Goal: Task Accomplishment & Management: Use online tool/utility

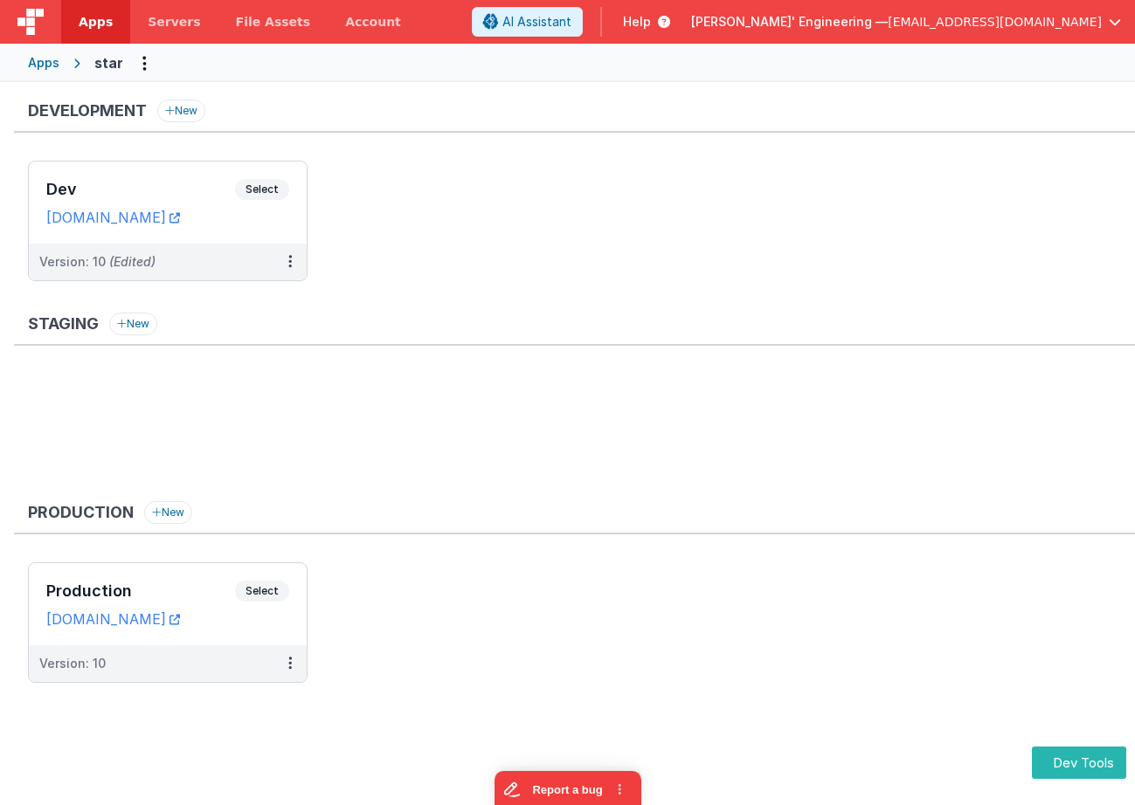
click at [39, 68] on div "Apps" at bounding box center [43, 62] width 31 height 17
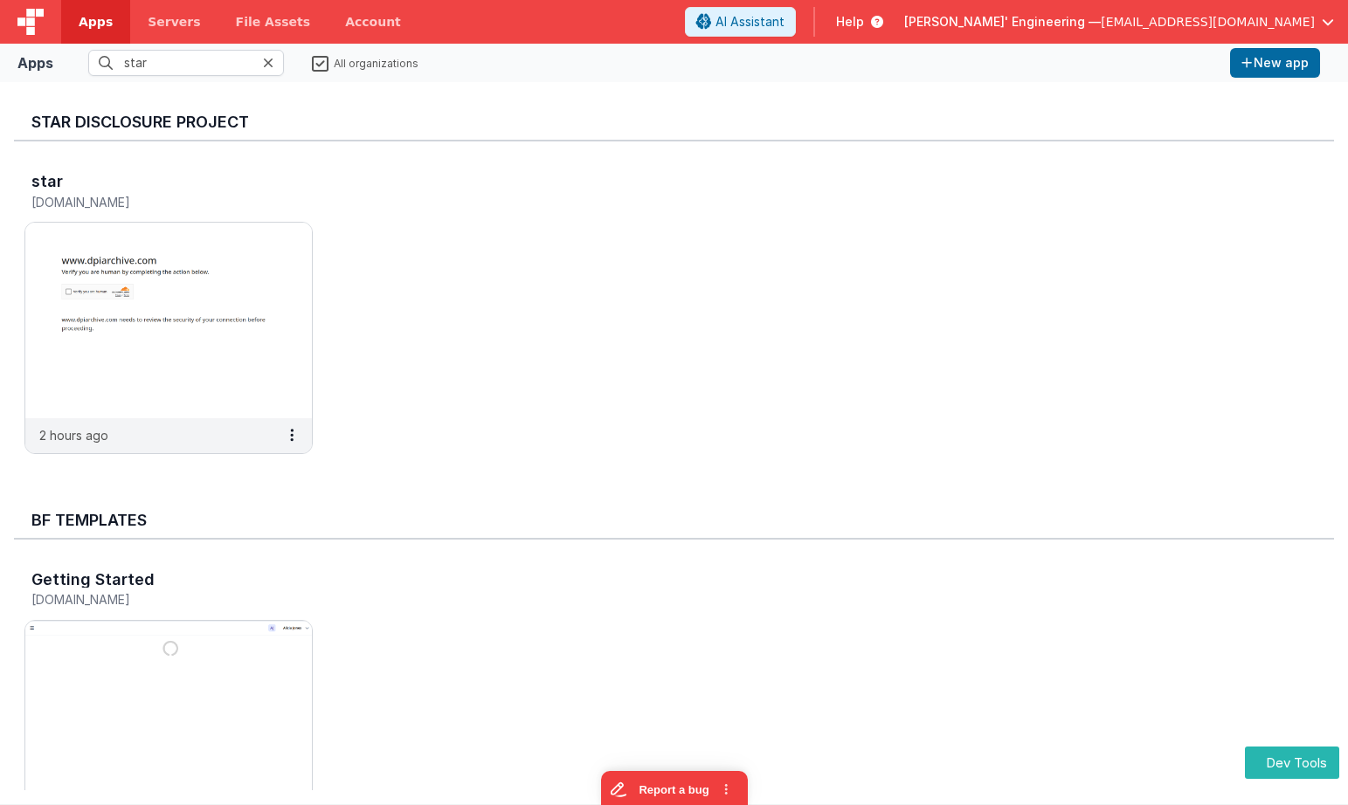
drag, startPoint x: 605, startPoint y: 76, endPoint x: 311, endPoint y: 76, distance: 294.4
click at [596, 77] on div "Apps star All organizations New app" at bounding box center [674, 63] width 1348 height 38
drag, startPoint x: 178, startPoint y: 54, endPoint x: 308, endPoint y: 59, distance: 130.2
click at [178, 54] on input "star" at bounding box center [186, 63] width 196 height 26
drag, startPoint x: 242, startPoint y: 61, endPoint x: 71, endPoint y: 54, distance: 171.4
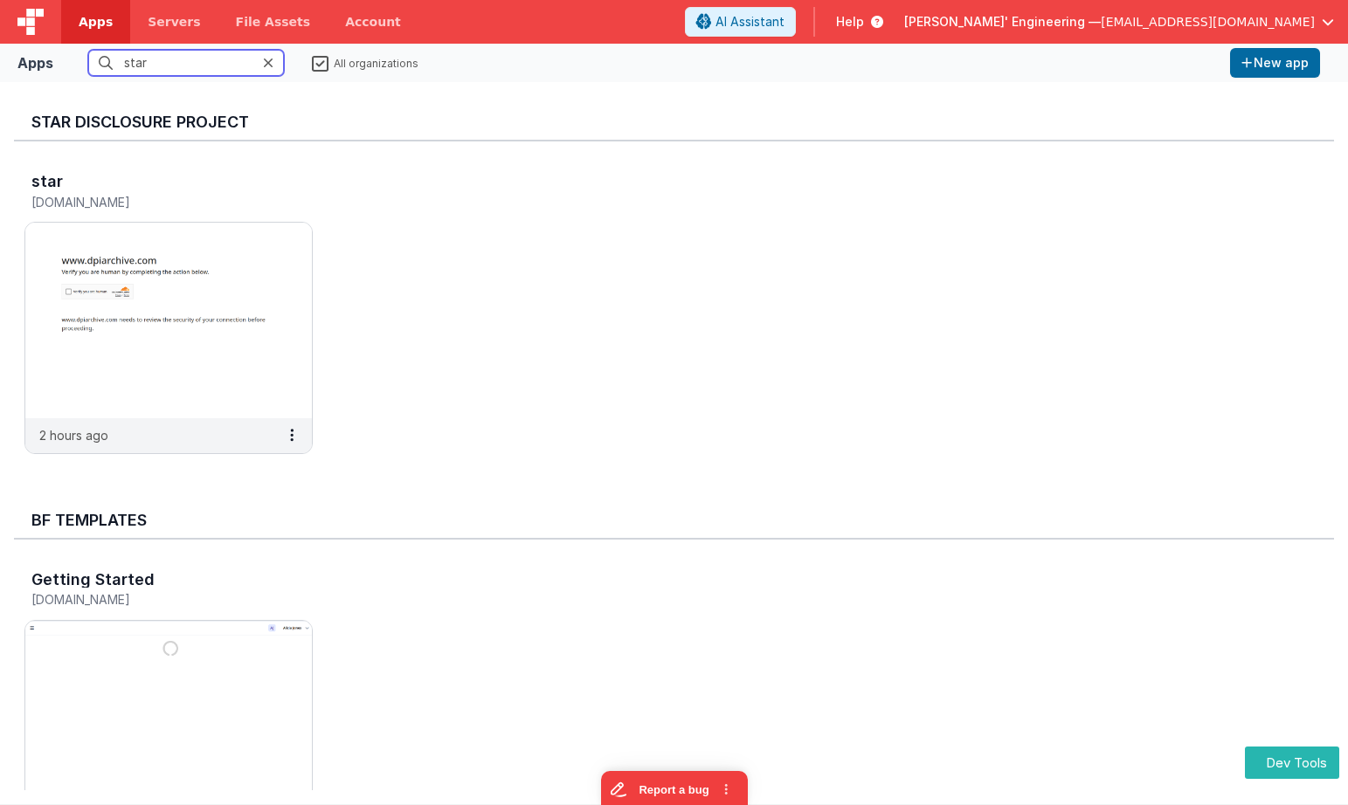
click at [71, 54] on fieldset "star All organizations" at bounding box center [641, 63] width 1163 height 26
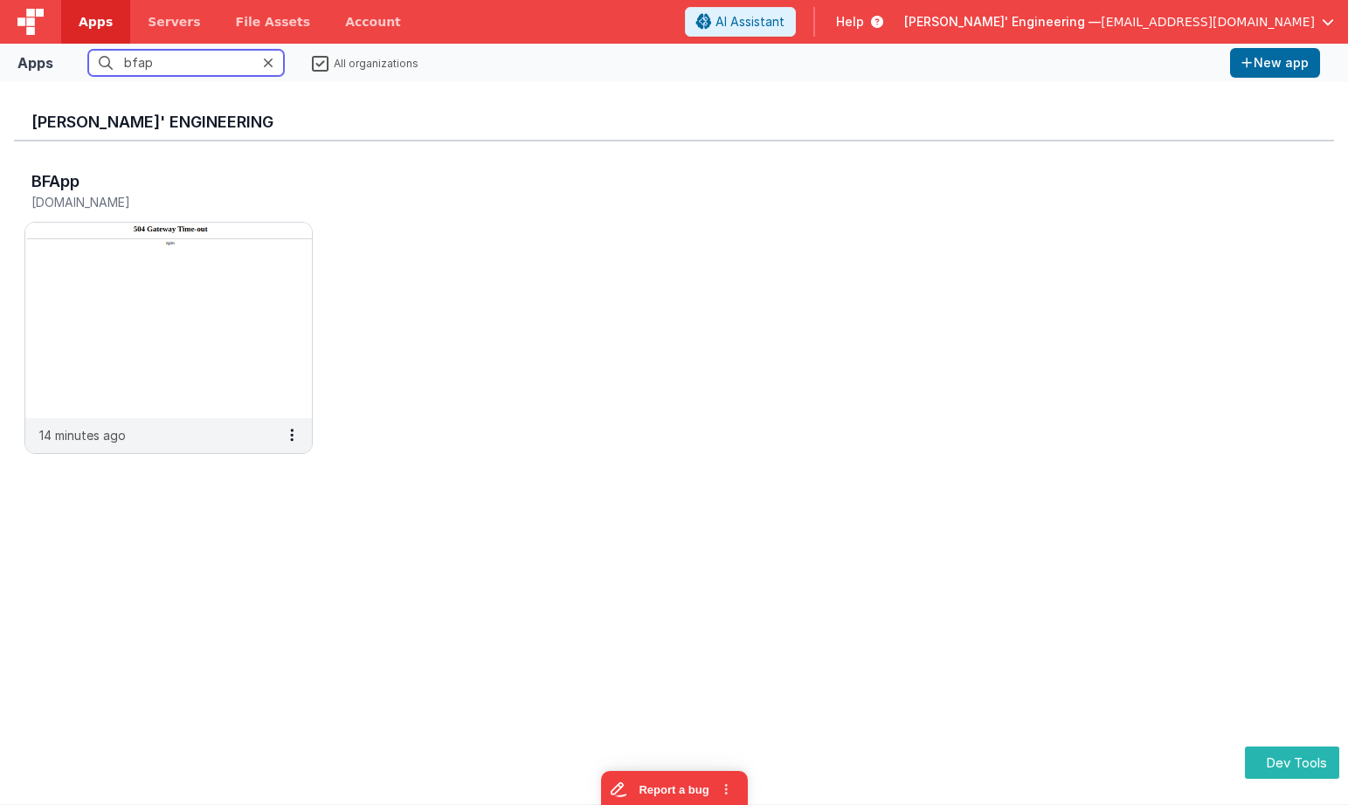
type input "bfap"
click at [81, 94] on div "[PERSON_NAME]' Engineering BFApp [DOMAIN_NAME] 14 minutes ago" at bounding box center [674, 443] width 1348 height 722
click at [150, 258] on img at bounding box center [168, 321] width 287 height 196
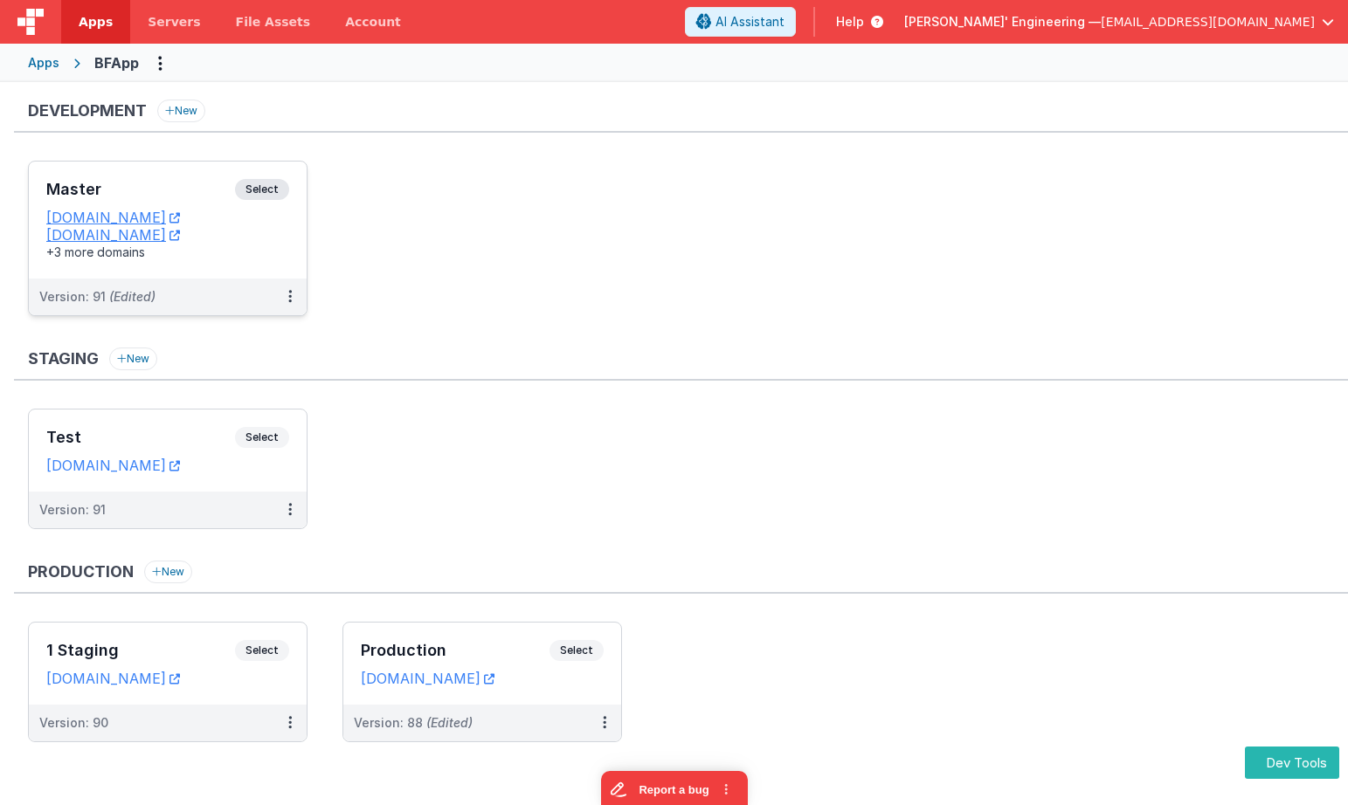
click at [229, 184] on h3 "Master" at bounding box center [140, 189] width 189 height 17
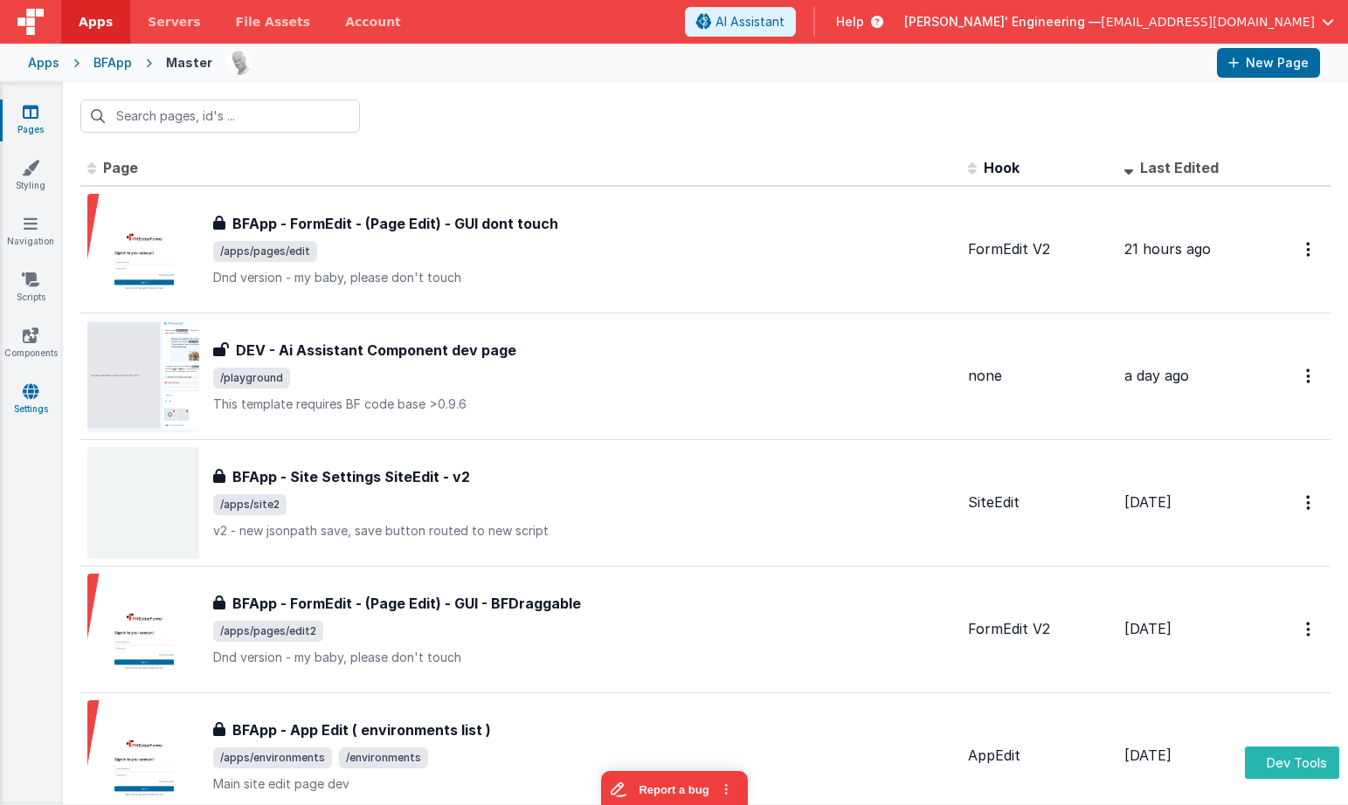
click at [32, 389] on icon at bounding box center [31, 391] width 16 height 17
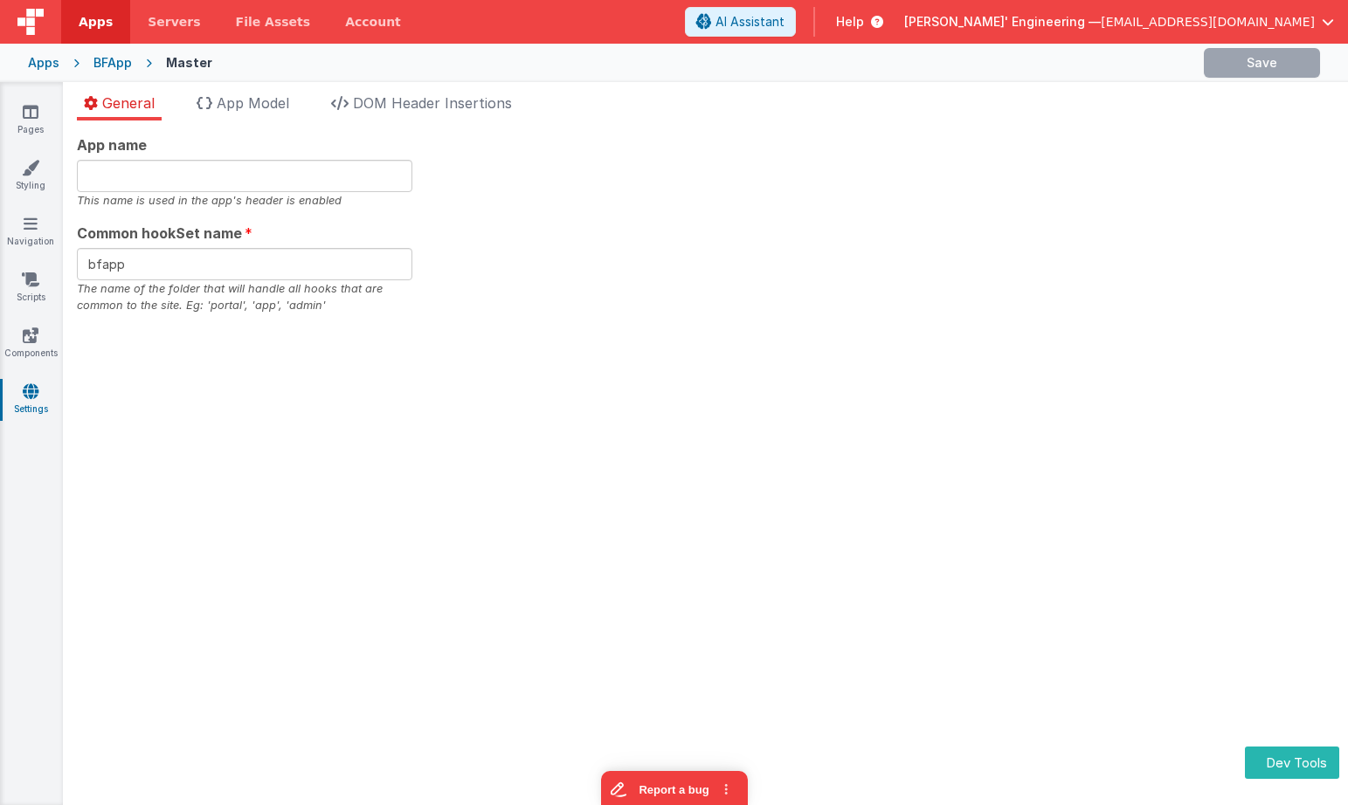
click at [847, 415] on div "App name This name is used in the app's header is enabled Common hookSet name b…" at bounding box center [705, 463] width 1285 height 685
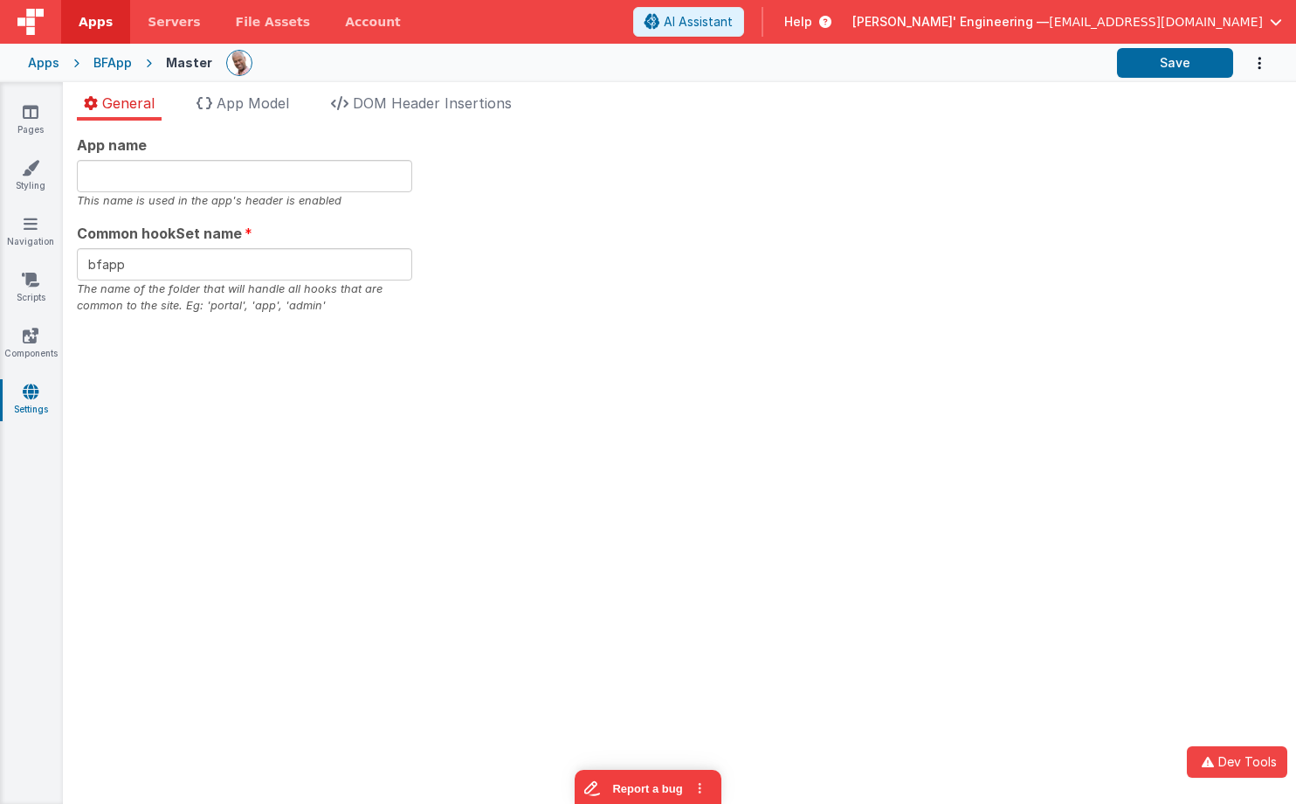
click at [106, 57] on div "BFApp" at bounding box center [112, 62] width 38 height 17
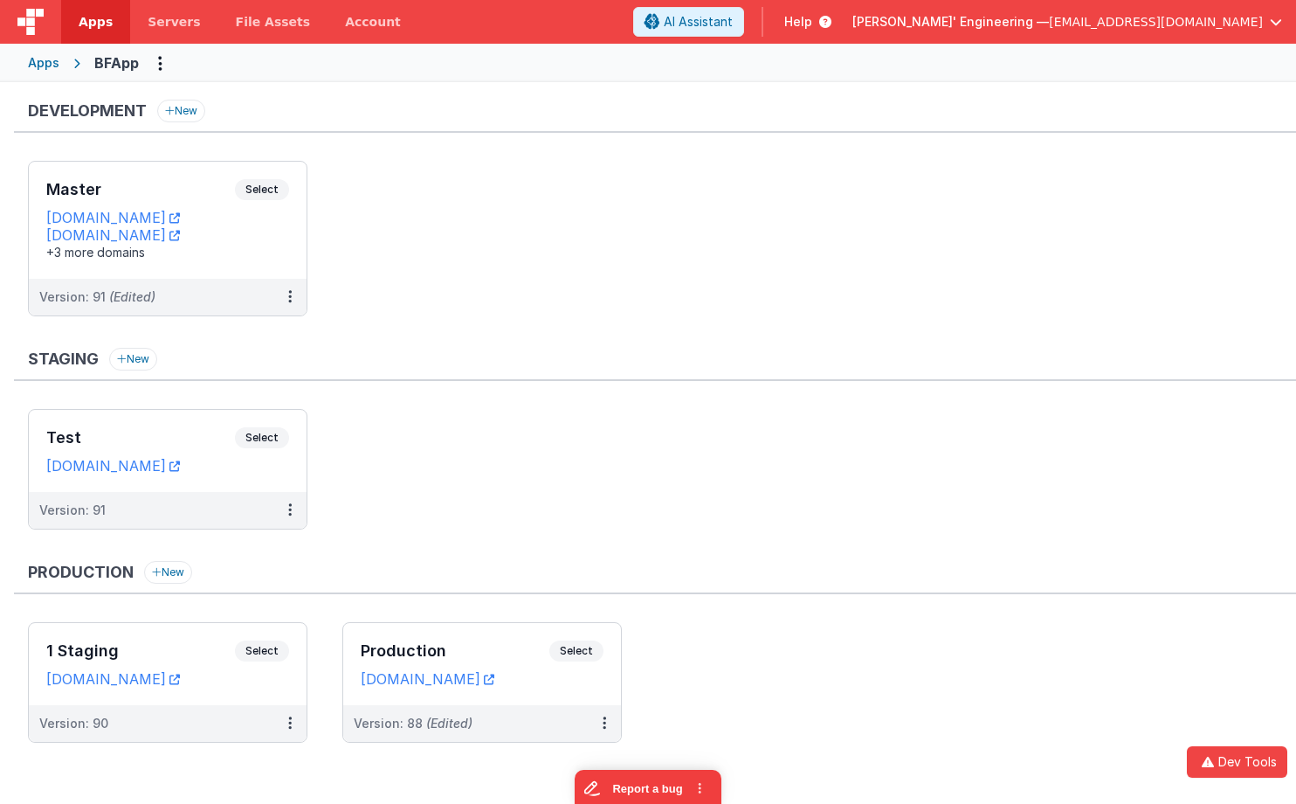
click at [568, 279] on ul "Master Select URLs [DOMAIN_NAME] [DOMAIN_NAME] +3 more domains Version: 91 (Edi…" at bounding box center [662, 247] width 1268 height 173
click at [225, 183] on h3 "Master" at bounding box center [140, 189] width 189 height 17
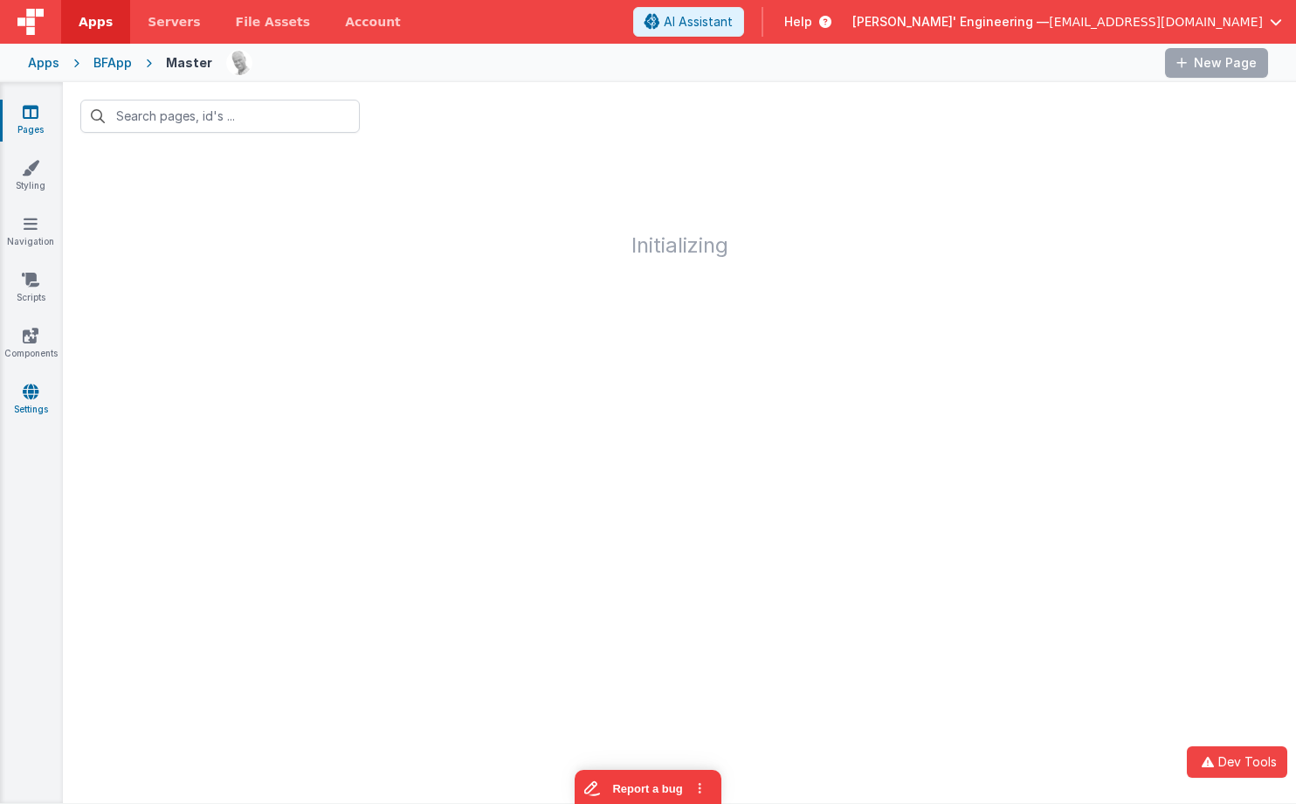
click at [32, 399] on link "Settings" at bounding box center [30, 400] width 63 height 35
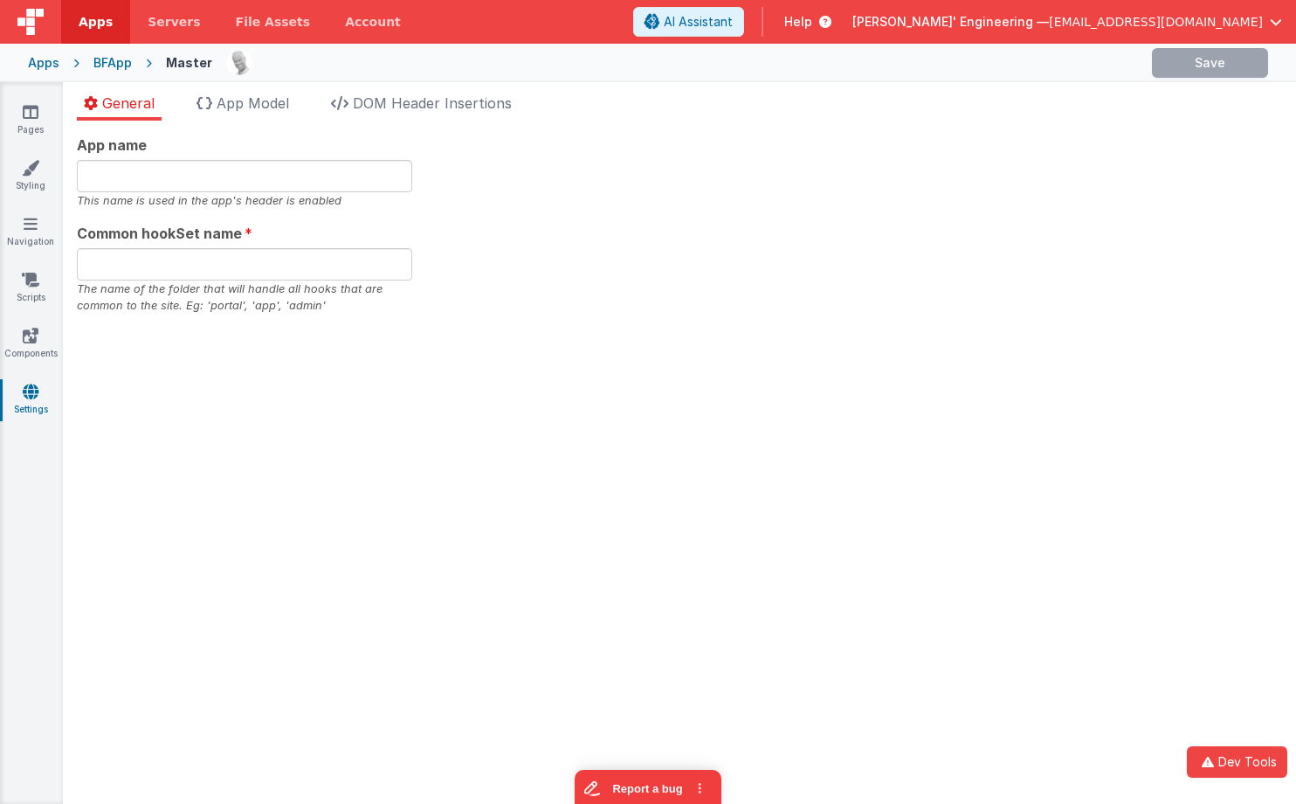
type input "bfapp"
click at [31, 400] on link "Settings" at bounding box center [30, 400] width 63 height 35
click at [491, 312] on div "App name This name is used in the app's header is enabled Common hookSet name b…" at bounding box center [680, 225] width 1206 height 180
click at [1102, 112] on ul "General App Model DOM Header Insertions" at bounding box center [679, 107] width 1233 height 28
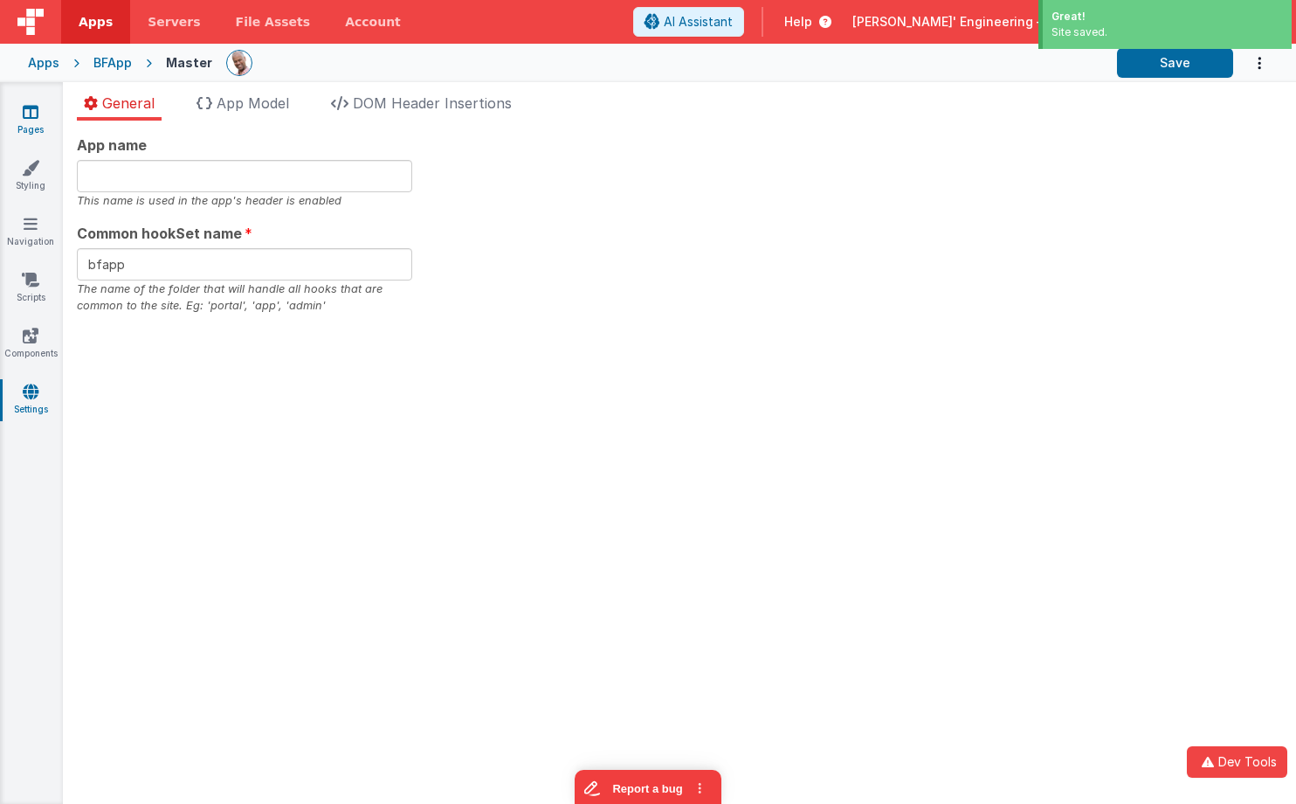
click at [26, 115] on icon at bounding box center [31, 111] width 16 height 17
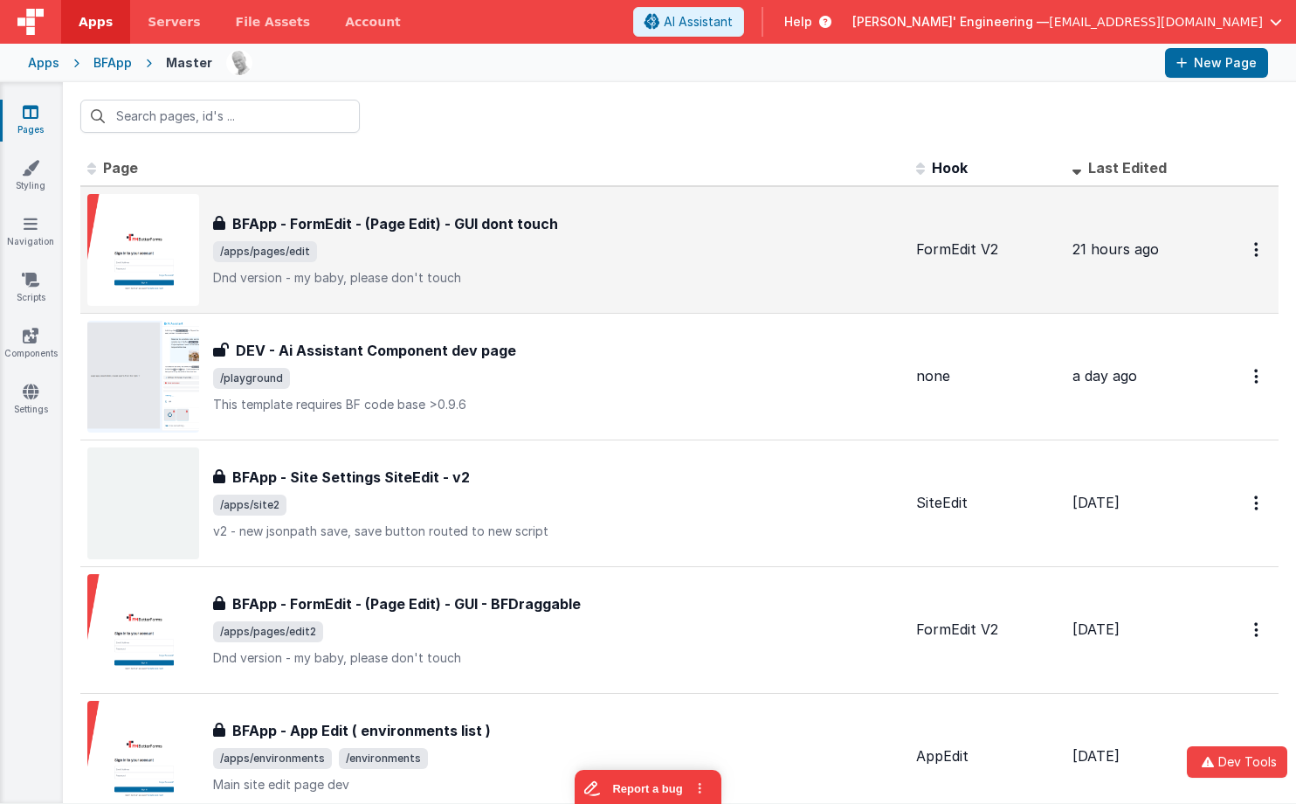
click at [497, 266] on div "BFApp - FormEdit - (Page Edit) - GUI dont touch BFApp - FormEdit - (Page Edit) …" at bounding box center [557, 249] width 689 height 73
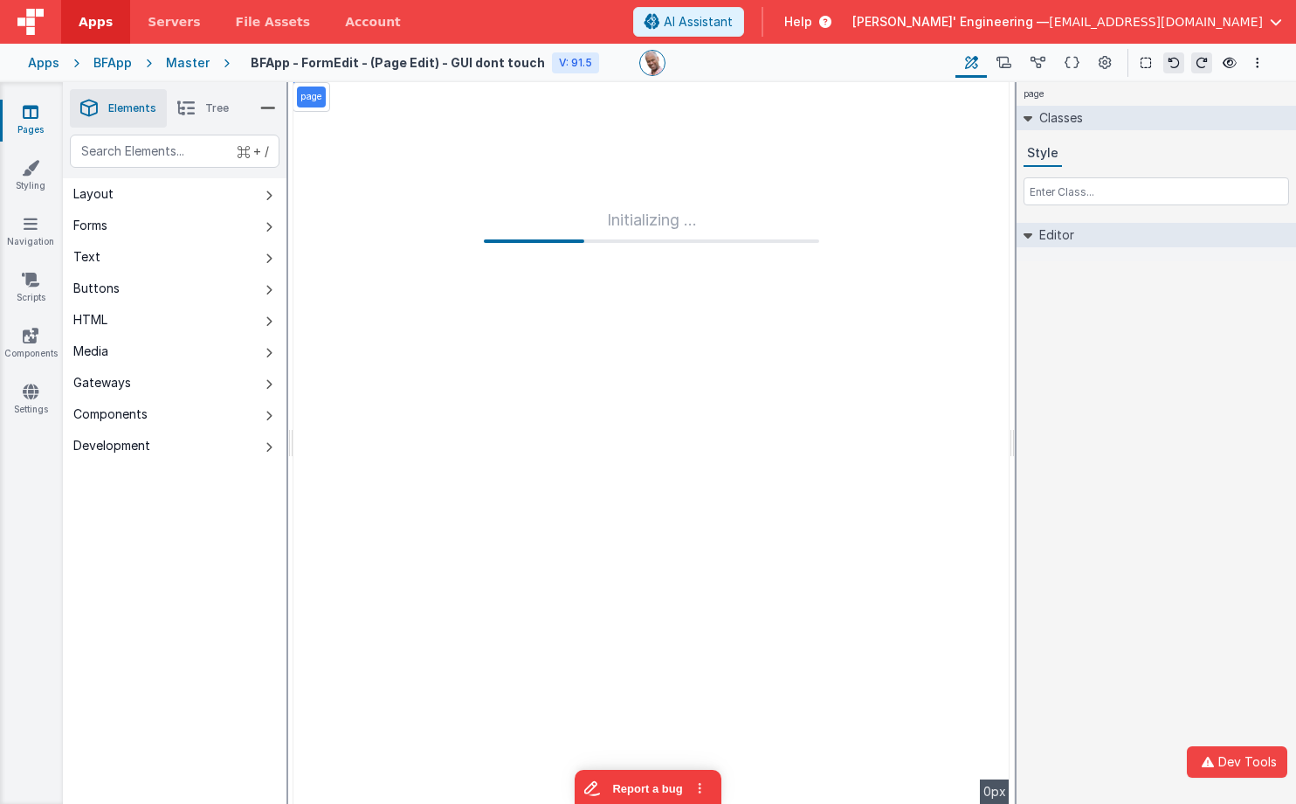
drag, startPoint x: 183, startPoint y: 64, endPoint x: 286, endPoint y: 56, distance: 103.4
click at [183, 64] on div "Master" at bounding box center [188, 62] width 44 height 17
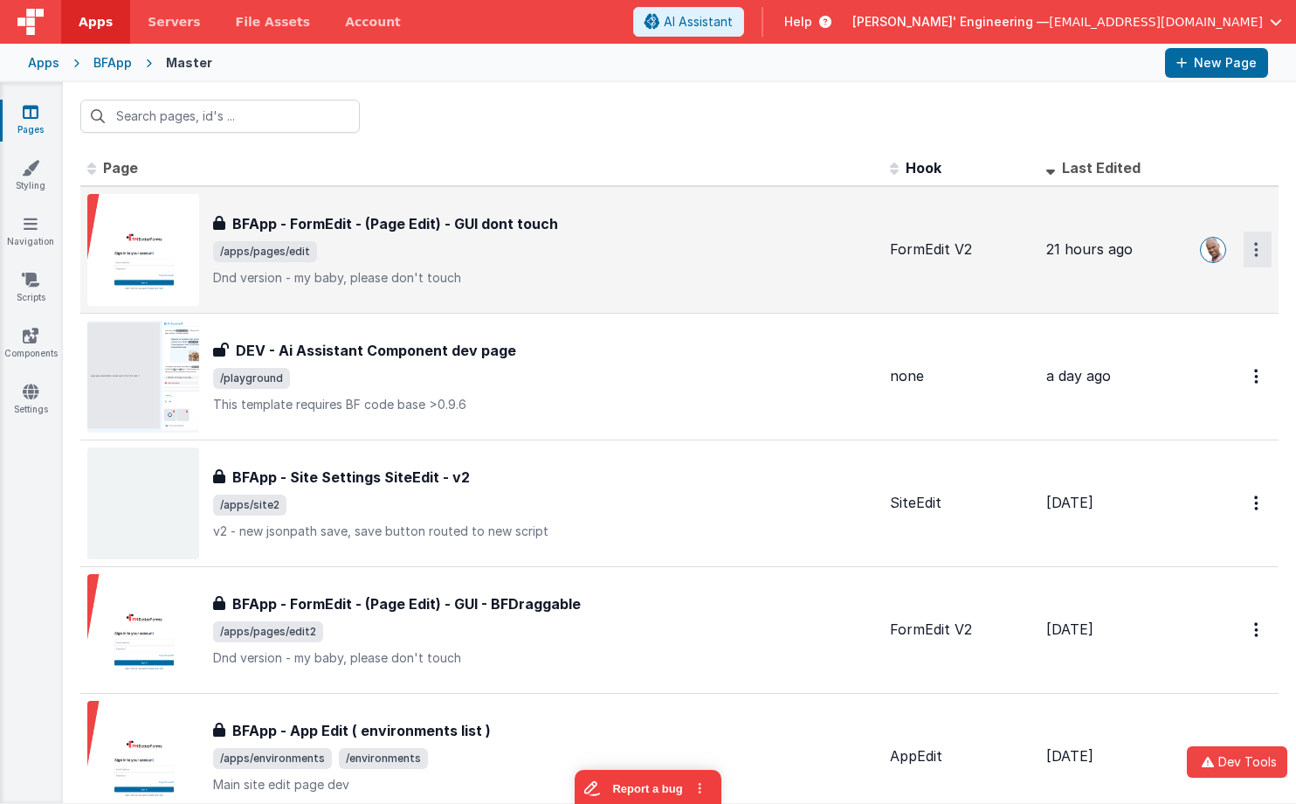
click at [1134, 257] on button "Options" at bounding box center [1258, 249] width 28 height 36
click at [1134, 286] on link "Legacy Editor" at bounding box center [1195, 289] width 154 height 31
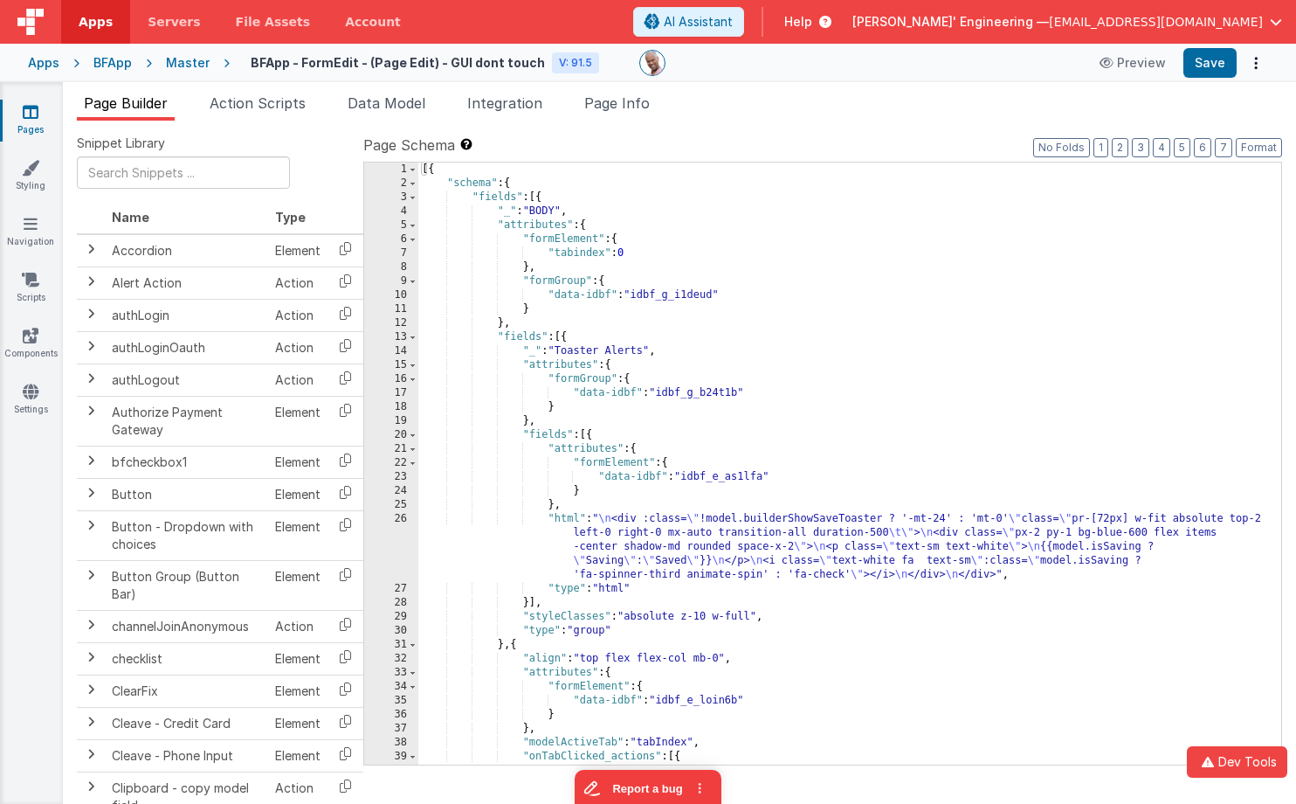
click at [823, 109] on ul "Page Builder Action Scripts Data Model Integration Page Info" at bounding box center [679, 107] width 1233 height 28
click at [825, 137] on label "Page Schema Shortcuts: Find: command-f Fold: command-option-L Unfold: command-o…" at bounding box center [822, 145] width 919 height 21
click at [743, 307] on div "[{ "schema" : { "fields" : [{ "_" : "BODY" , "attributes" : { "formElement" : {…" at bounding box center [849, 491] width 863 height 658
click at [842, 130] on div "Snippet Library Name Type Accordion Element Alert Action Action authLogin Actio…" at bounding box center [679, 476] width 1233 height 711
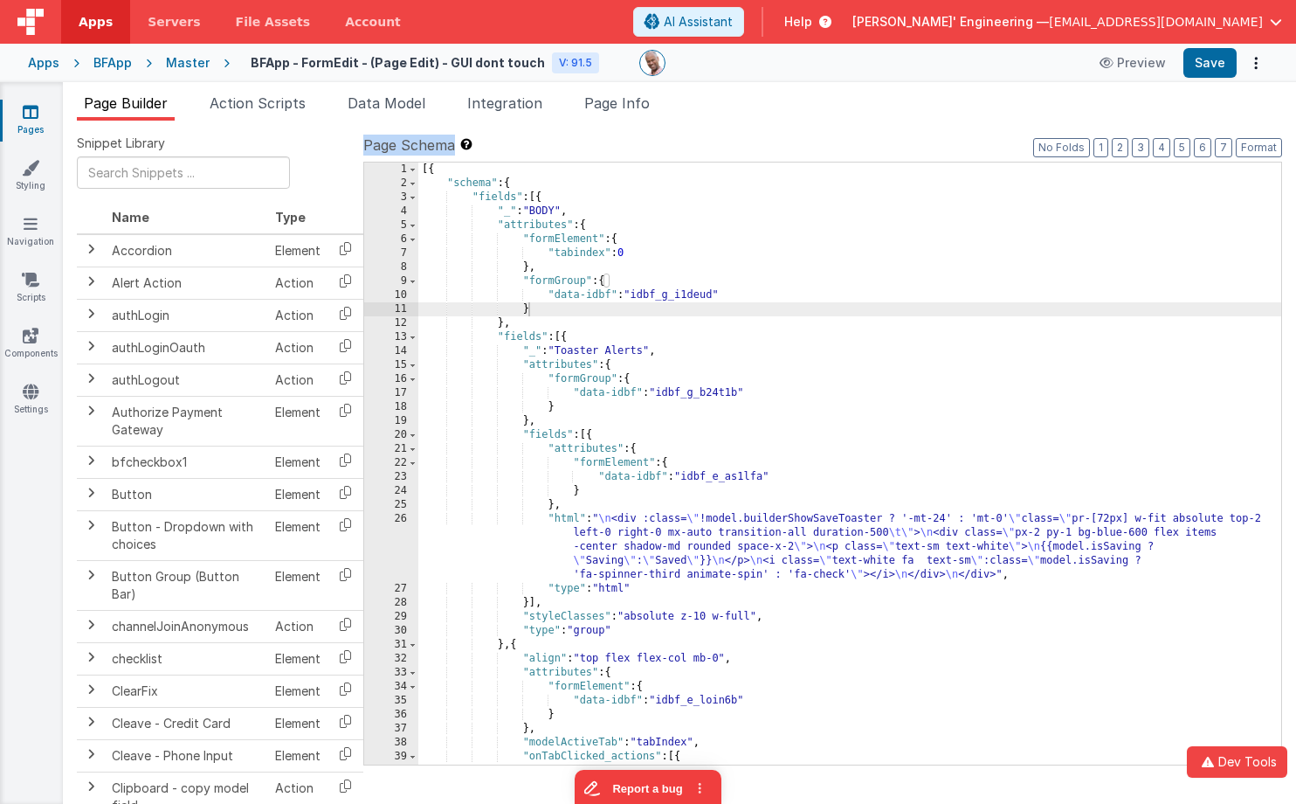
click at [842, 130] on div "Snippet Library Name Type Accordion Element Alert Action Action authLogin Actio…" at bounding box center [679, 476] width 1233 height 711
click at [846, 120] on ul "Page Builder Action Scripts Data Model Integration Page Info" at bounding box center [679, 107] width 1233 height 28
click at [1019, 100] on ul "Page Builder Action Scripts Data Model Integration Page Info" at bounding box center [679, 107] width 1233 height 28
click at [28, 394] on icon at bounding box center [31, 391] width 16 height 17
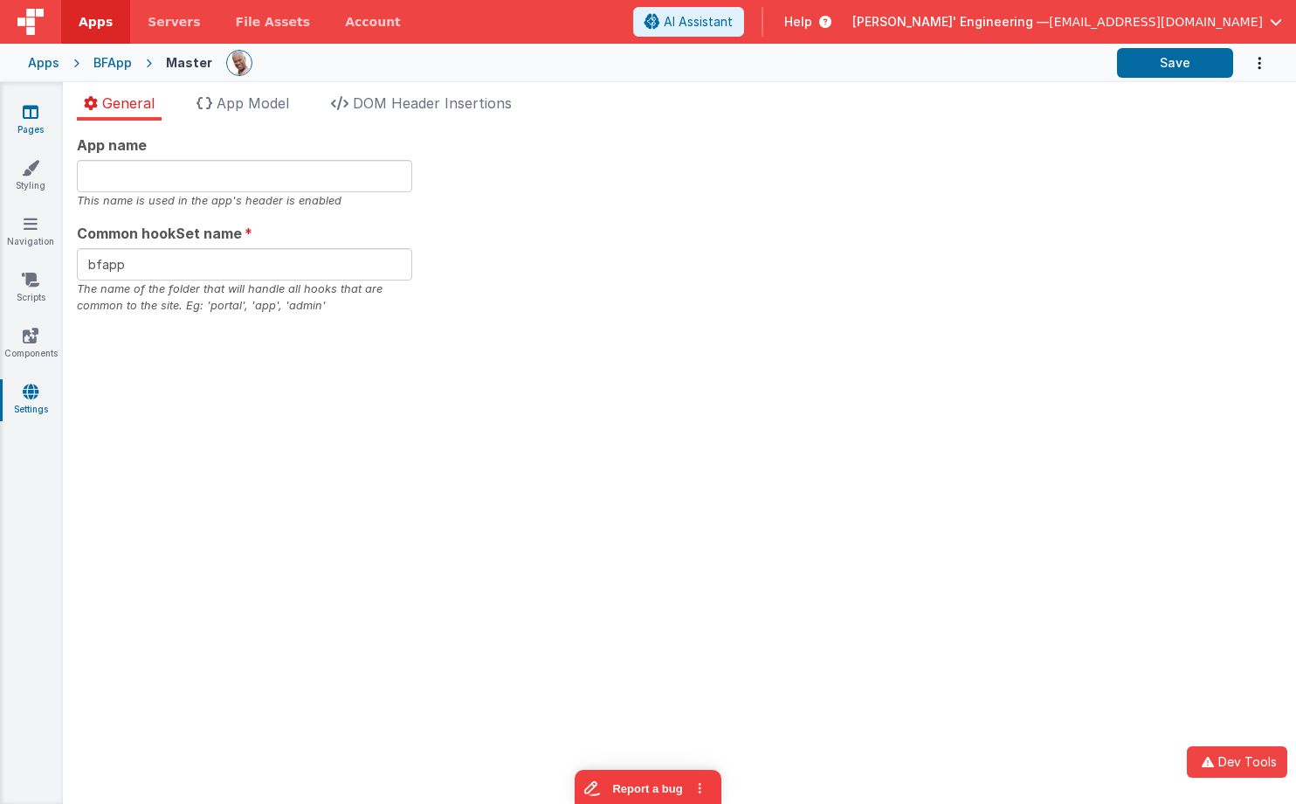
click at [31, 121] on link "Pages" at bounding box center [30, 120] width 63 height 35
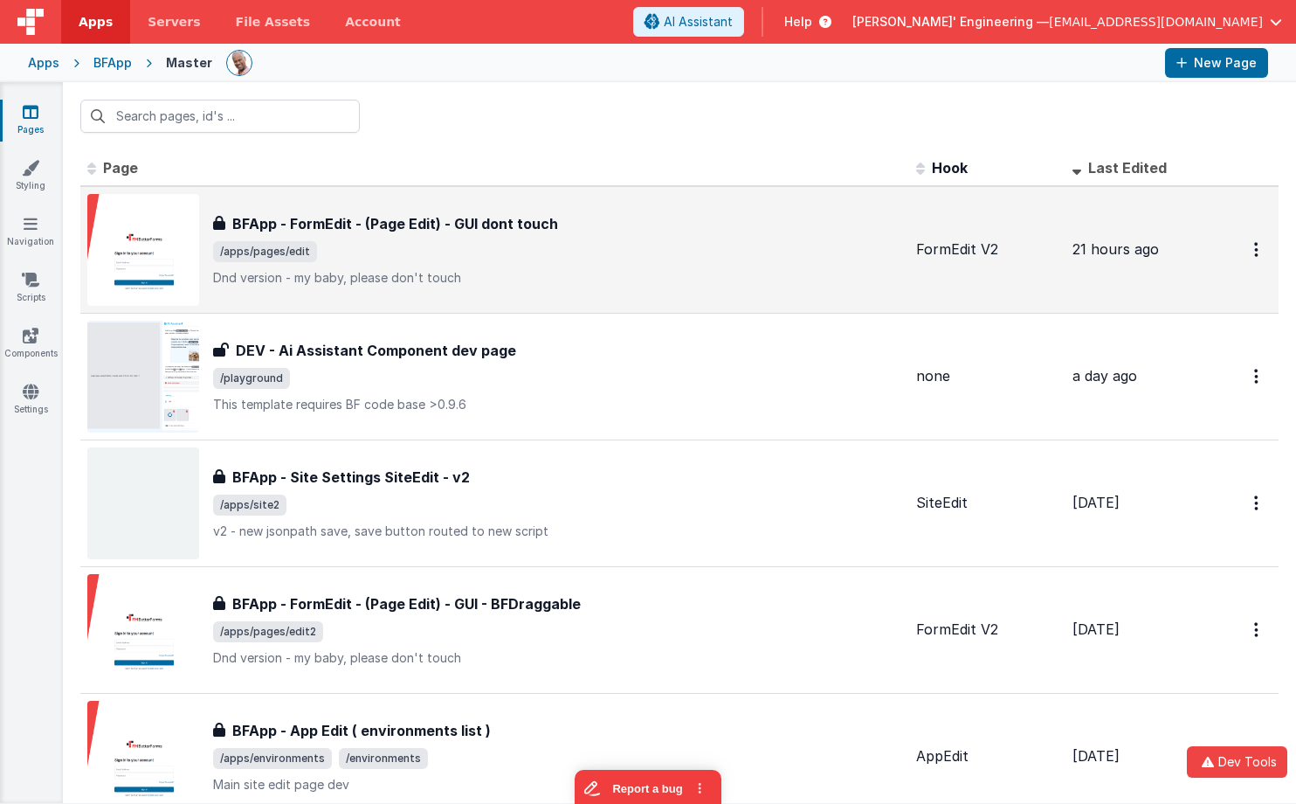
click at [679, 261] on div "BFApp - FormEdit - (Page Edit) - GUI dont touch BFApp - FormEdit - (Page Edit) …" at bounding box center [557, 249] width 689 height 73
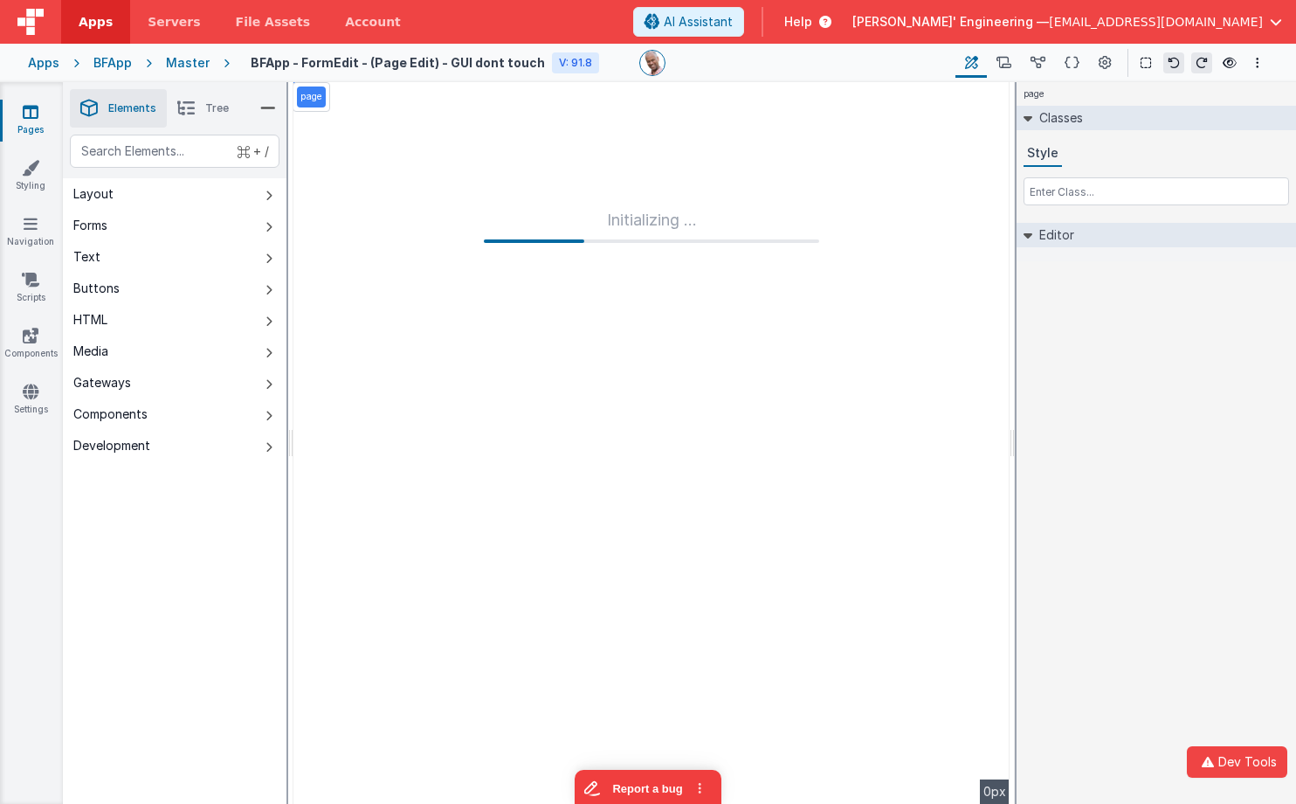
click at [25, 121] on link "Pages" at bounding box center [30, 120] width 63 height 35
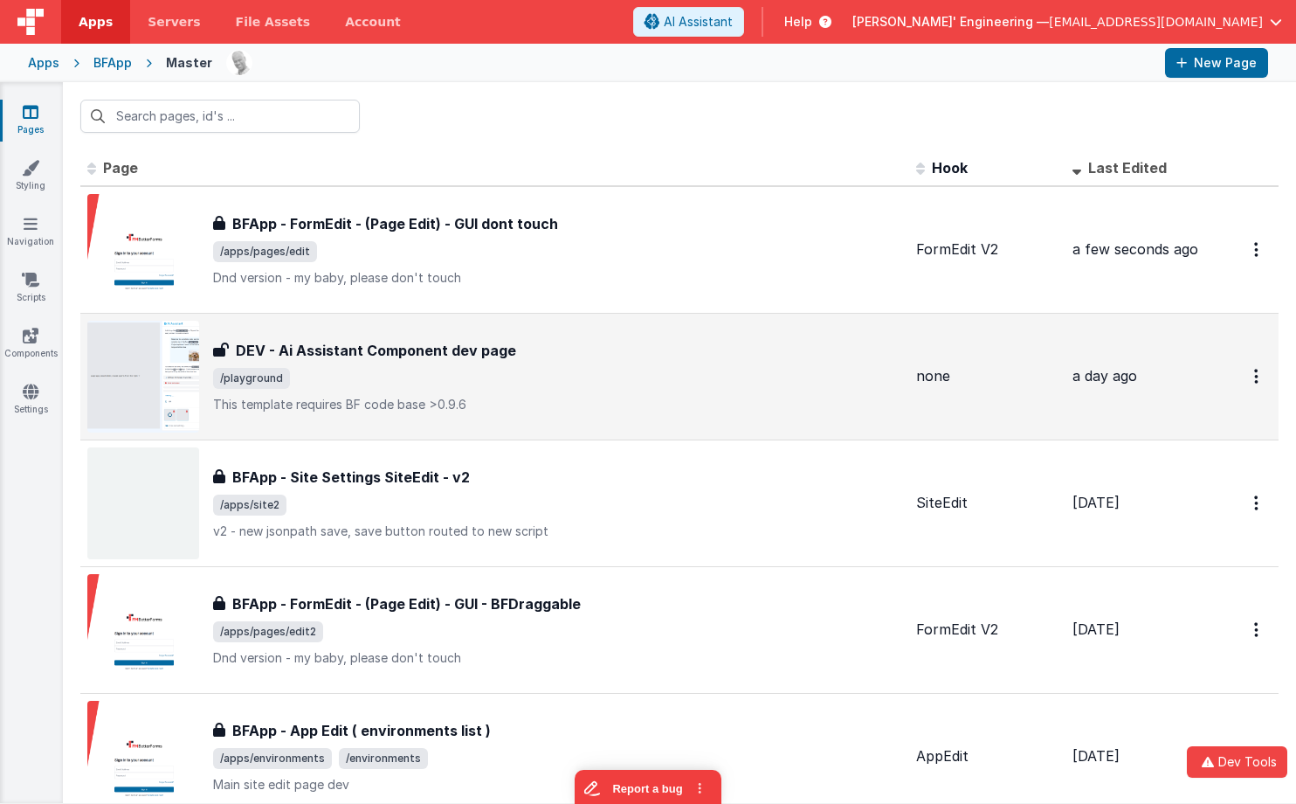
click at [744, 392] on div "DEV - Ai Assistant Component dev page DEV - Ai Assistant Component dev page /pl…" at bounding box center [557, 376] width 689 height 73
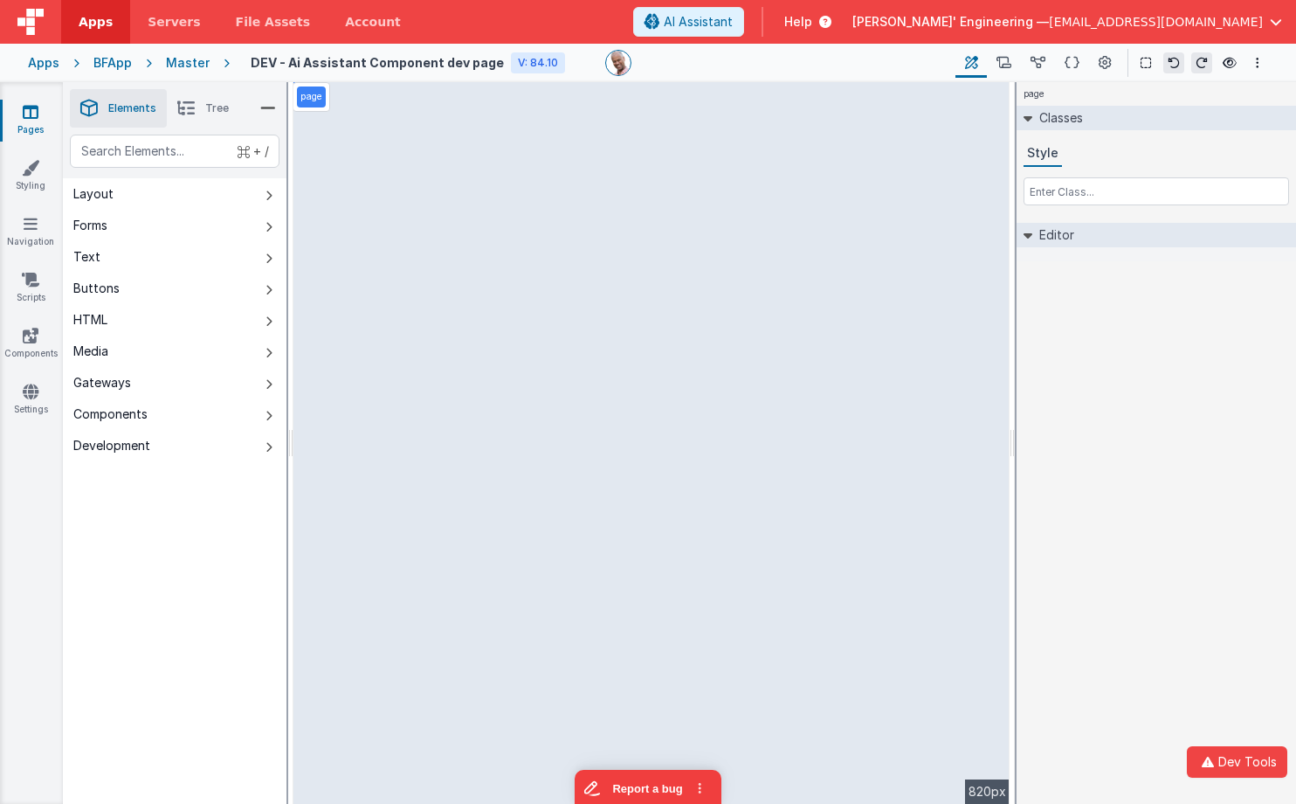
click at [1134, 365] on div "page Classes Style Editor DEV: Focus DEV: builderToggleConditionalCSS DEV: Remo…" at bounding box center [1157, 443] width 280 height 722
drag, startPoint x: 1173, startPoint y: 341, endPoint x: 1171, endPoint y: 307, distance: 33.3
click at [1134, 341] on div "page Classes Style Editor DEV: Focus DEV: builderToggleConditionalCSS DEV: Remo…" at bounding box center [1157, 443] width 280 height 722
drag, startPoint x: 183, startPoint y: 59, endPoint x: 236, endPoint y: 61, distance: 52.4
click at [183, 59] on div "Master" at bounding box center [188, 62] width 44 height 17
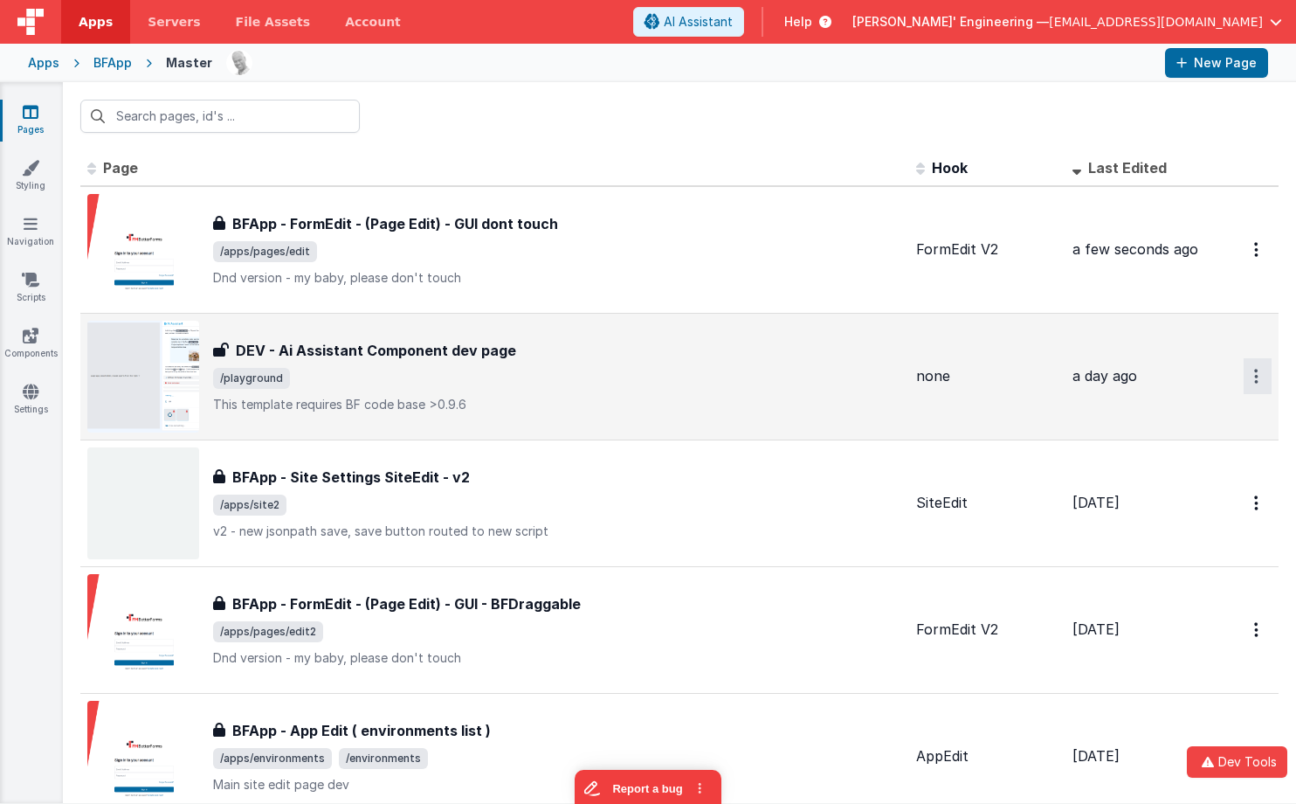
click at [1134, 267] on button "Options" at bounding box center [1258, 249] width 28 height 36
click at [1134, 413] on link "Legacy Editor" at bounding box center [1195, 416] width 154 height 31
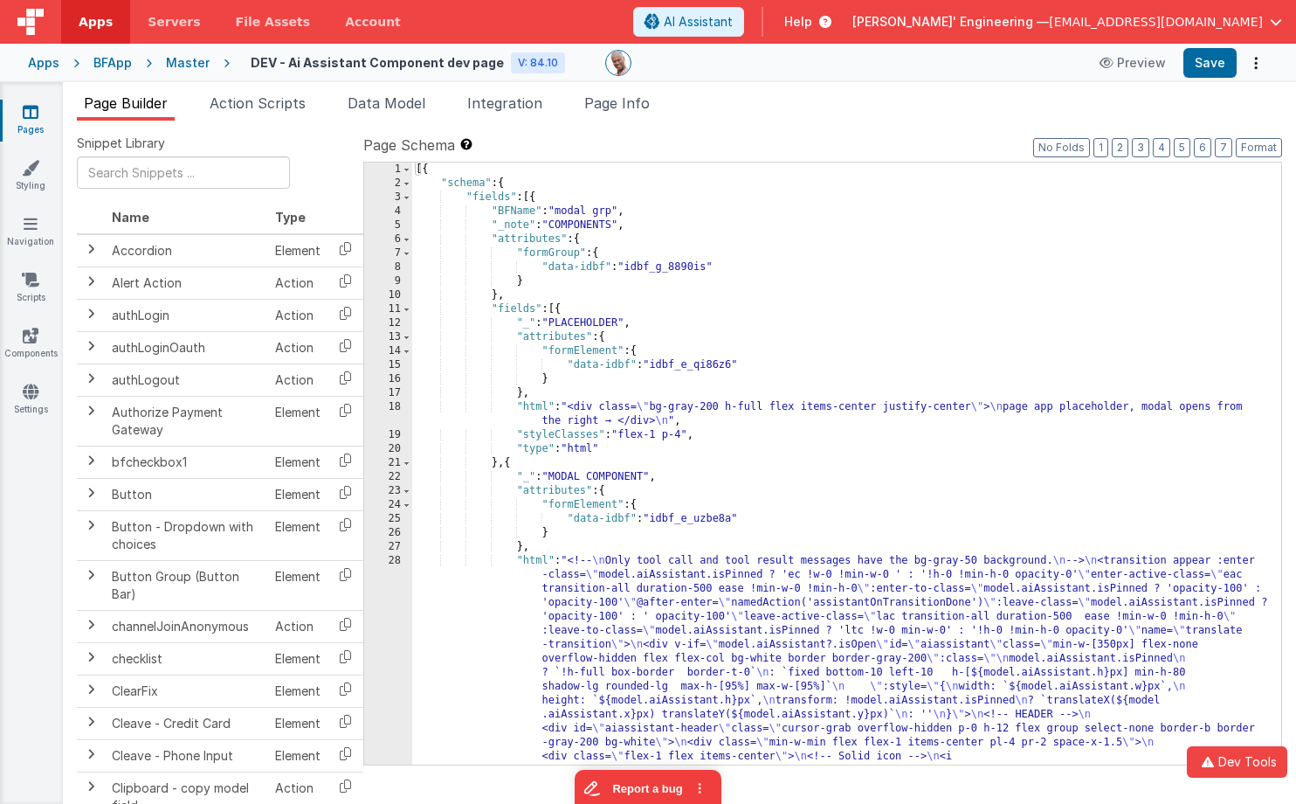
click at [779, 111] on ul "Page Builder Action Scripts Data Model Integration Page Info" at bounding box center [679, 107] width 1233 height 28
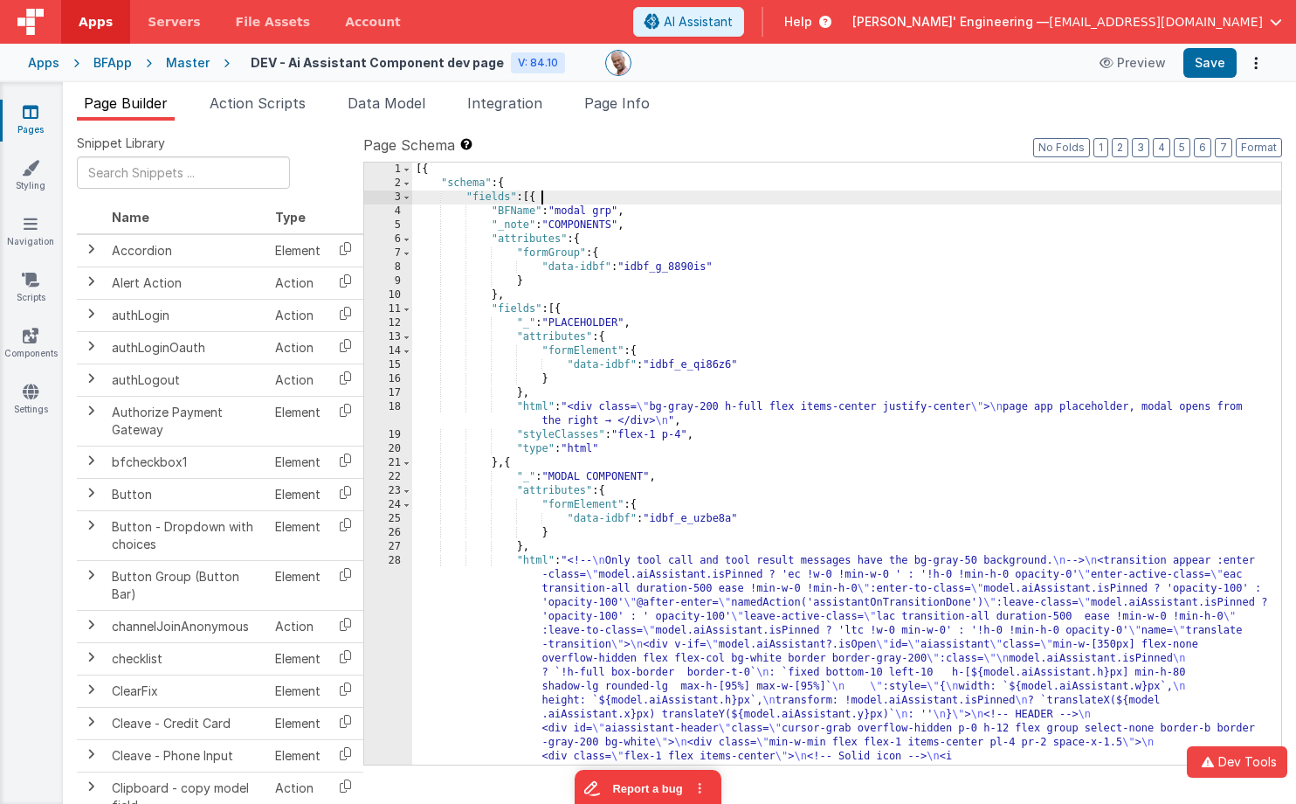
click at [812, 125] on div "Snippet Library Name Type Accordion Element Alert Action Action authLogin Actio…" at bounding box center [679, 476] width 1233 height 711
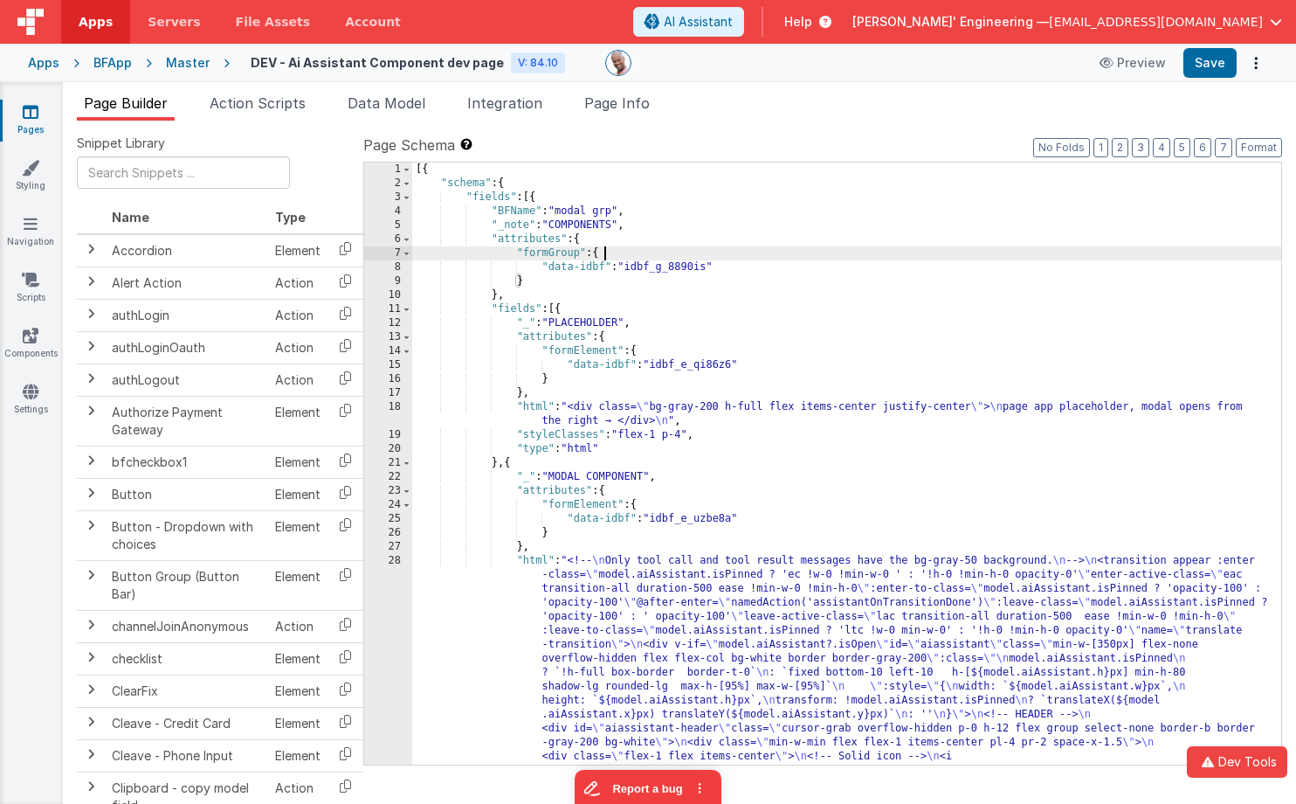
click at [872, 124] on div "Snippet Library Name Type Accordion Element Alert Action Action authLogin Actio…" at bounding box center [679, 476] width 1233 height 711
click at [872, 123] on div "Snippet Library Name Type Accordion Element Alert Action Action authLogin Actio…" at bounding box center [679, 476] width 1233 height 711
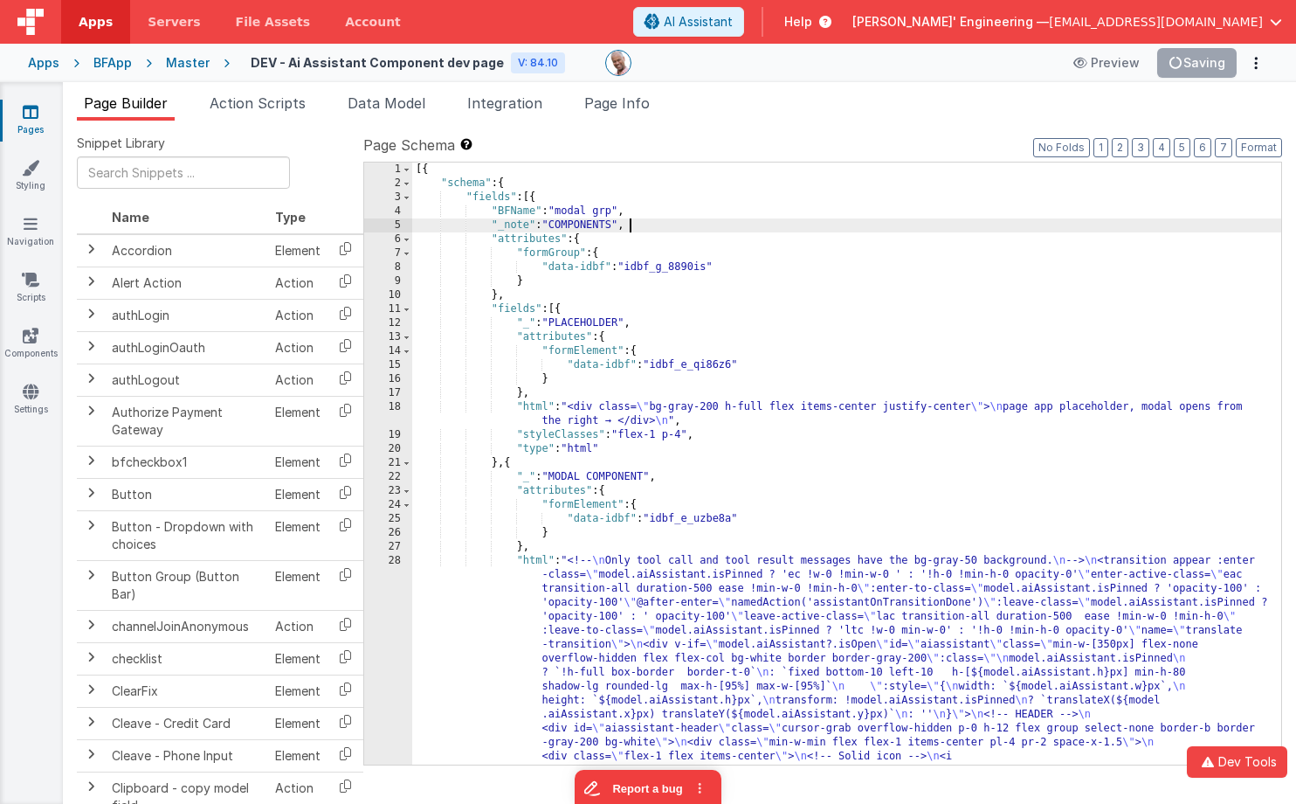
click at [193, 63] on div "Master" at bounding box center [188, 62] width 44 height 17
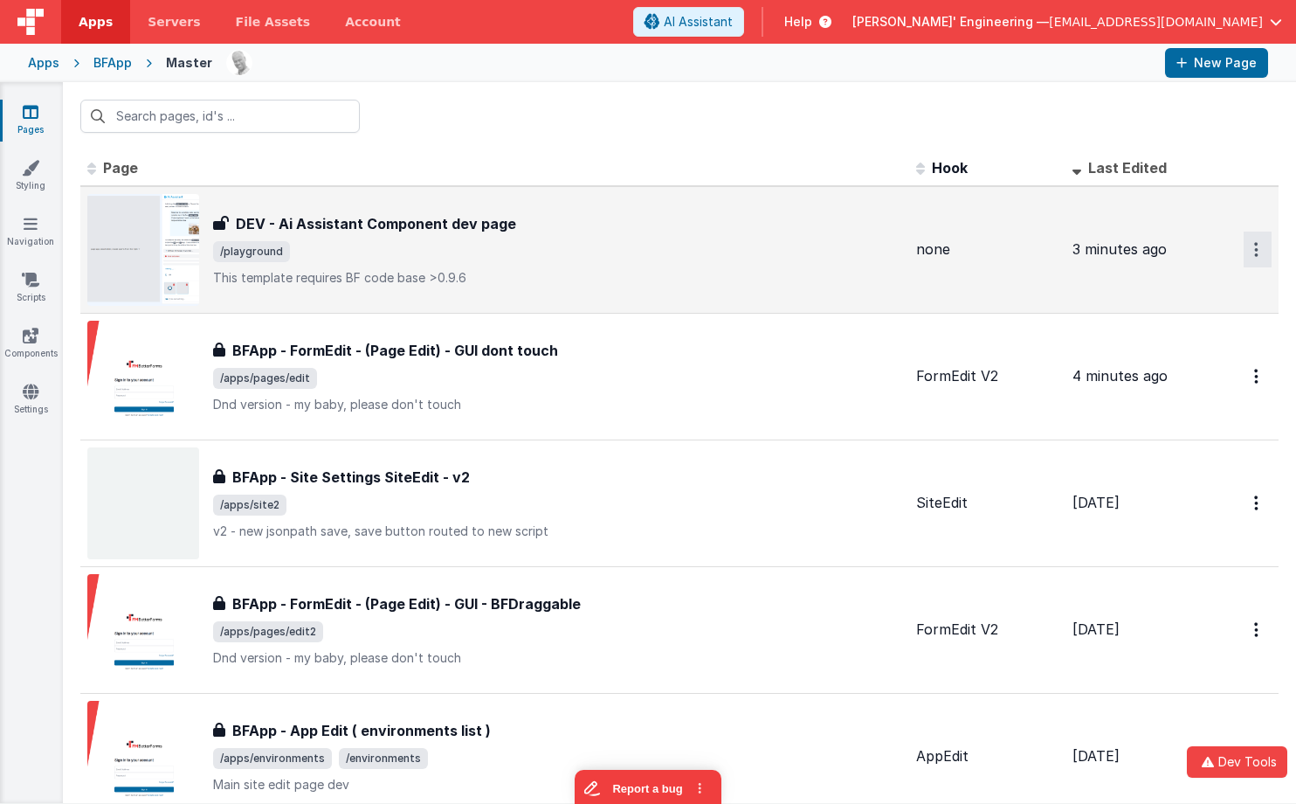
click at [1134, 249] on button "Options" at bounding box center [1258, 249] width 28 height 36
click at [1134, 292] on link "Legacy Editor" at bounding box center [1195, 289] width 154 height 31
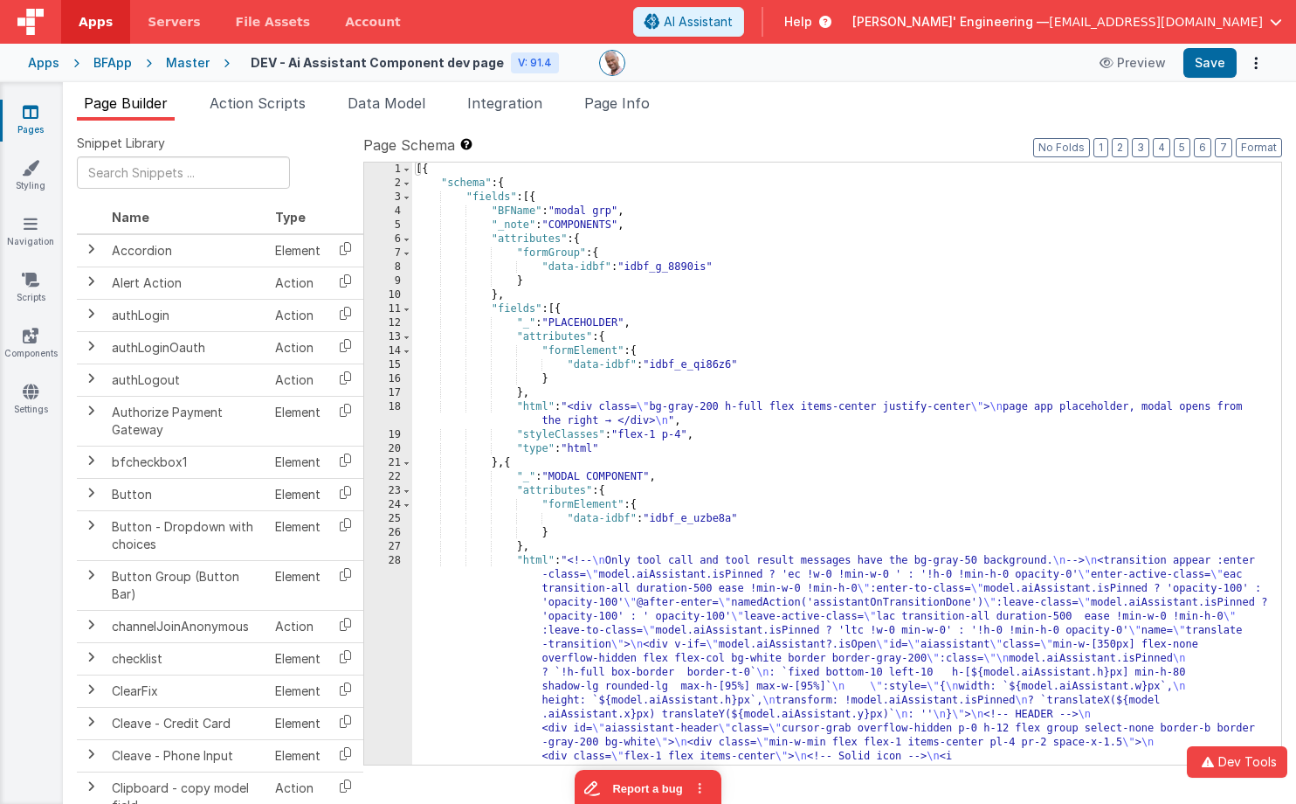
click at [807, 121] on div "Snippet Library Name Type Accordion Element Alert Action Action authLogin Actio…" at bounding box center [679, 476] width 1233 height 711
click at [786, 115] on ul "Page Builder Action Scripts Data Model Integration Page Info" at bounding box center [679, 107] width 1233 height 28
click at [790, 114] on ul "Page Builder Action Scripts Data Model Integration Page Info" at bounding box center [679, 107] width 1233 height 28
click at [29, 164] on icon at bounding box center [30, 167] width 17 height 17
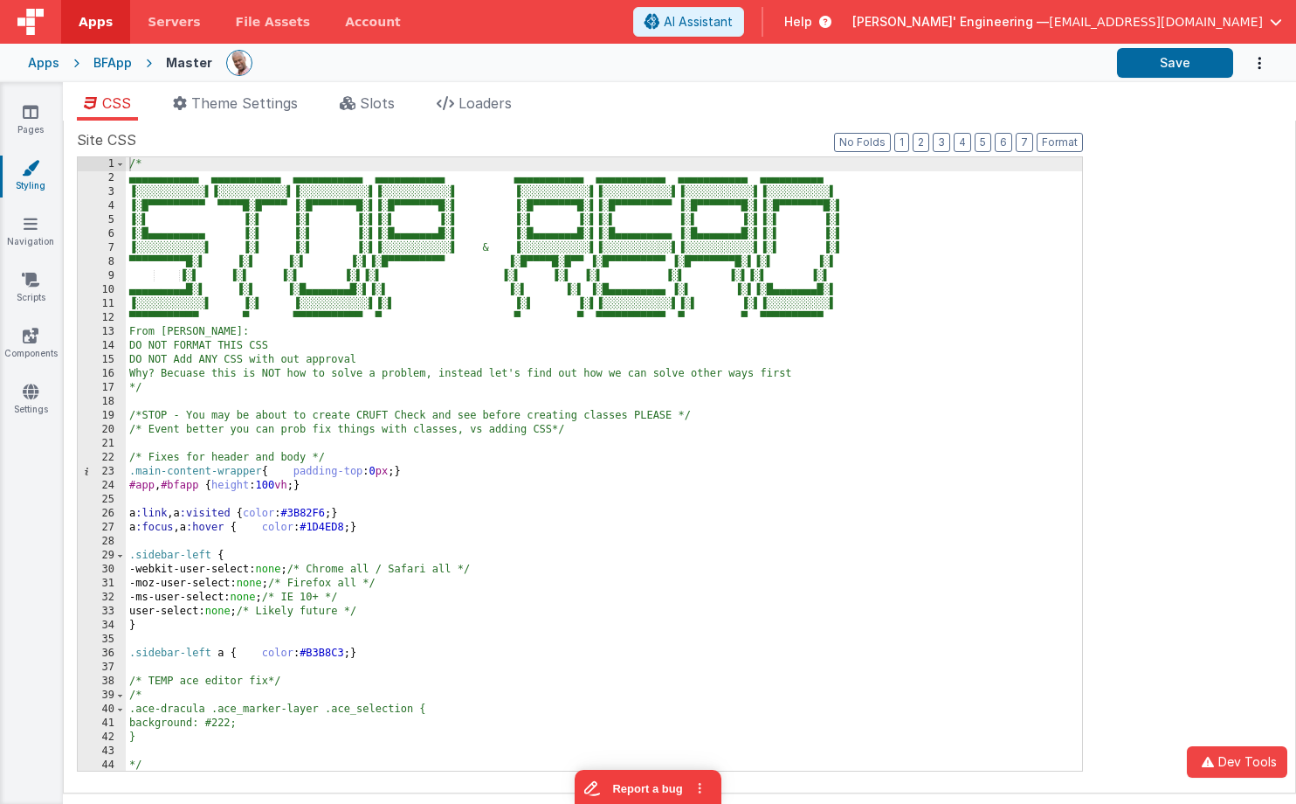
click at [615, 118] on ul "CSS Theme Settings Slots Loaders" at bounding box center [679, 107] width 1233 height 28
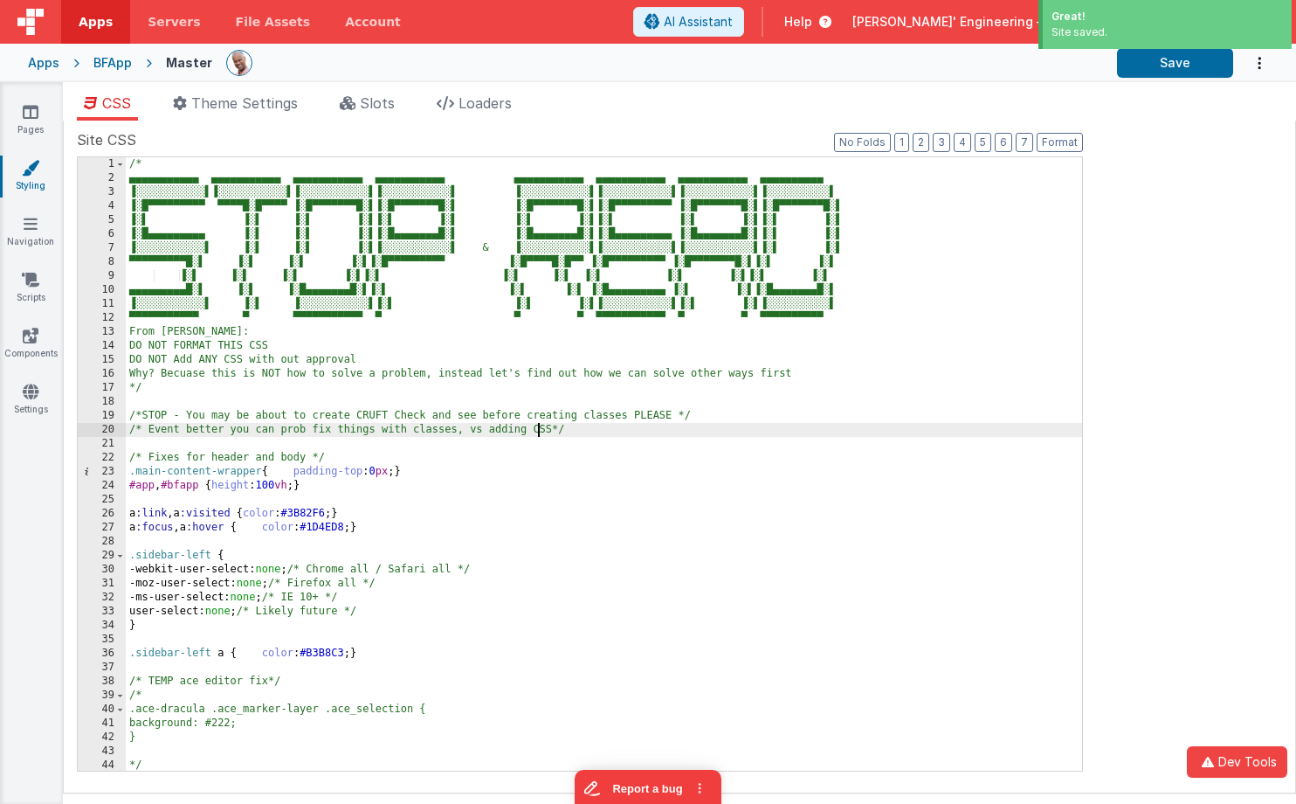
click at [539, 425] on div "/* ▄▄▄▄▄▄▄▄▄▄▄ ▄▄▄▄▄▄▄▄▄▄▄ ▄▄▄▄▄▄▄▄▄▄▄ ▄▄▄▄▄▄▄▄▄▄▄ ▄▄▄▄▄▄▄▄▄▄▄ ▄▄▄▄▄▄▄▄▄▄▄ ▄▄▄▄…" at bounding box center [604, 477] width 957 height 641
